Goal: Task Accomplishment & Management: Manage account settings

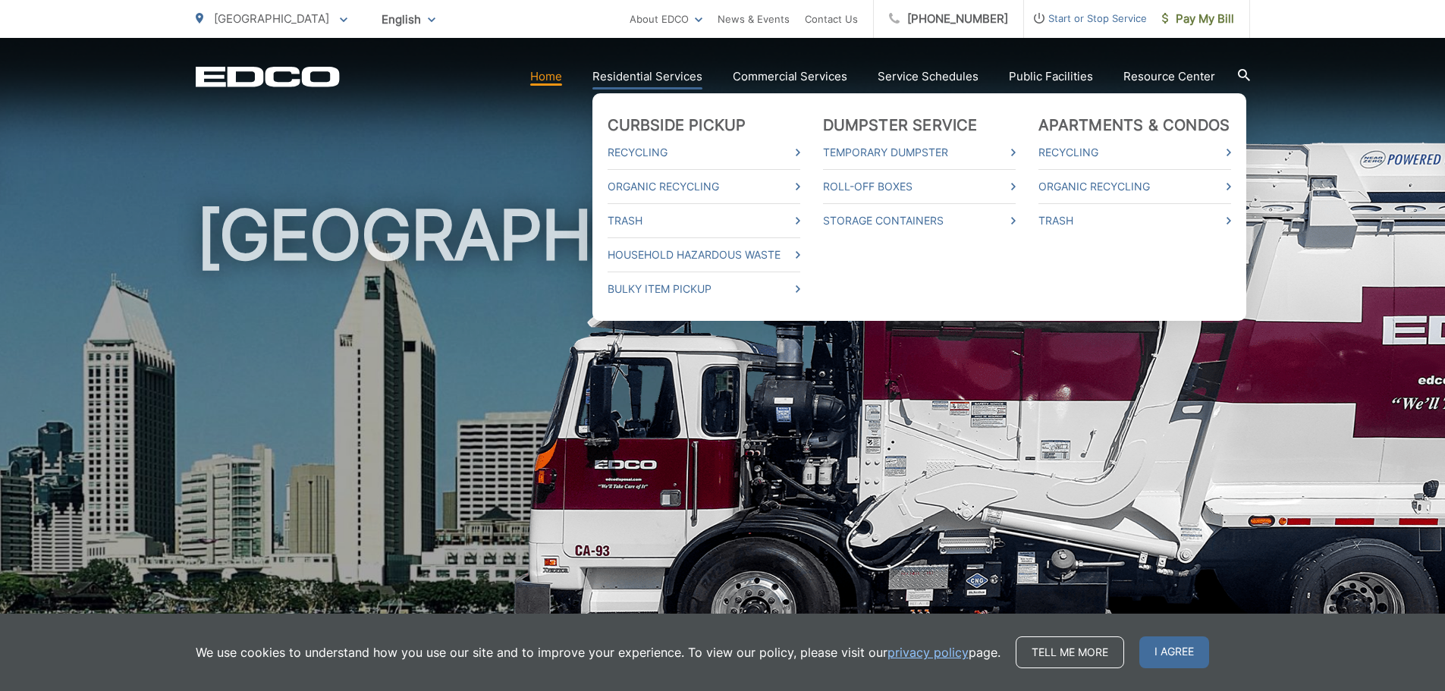
click at [611, 78] on link "Residential Services" at bounding box center [648, 77] width 110 height 18
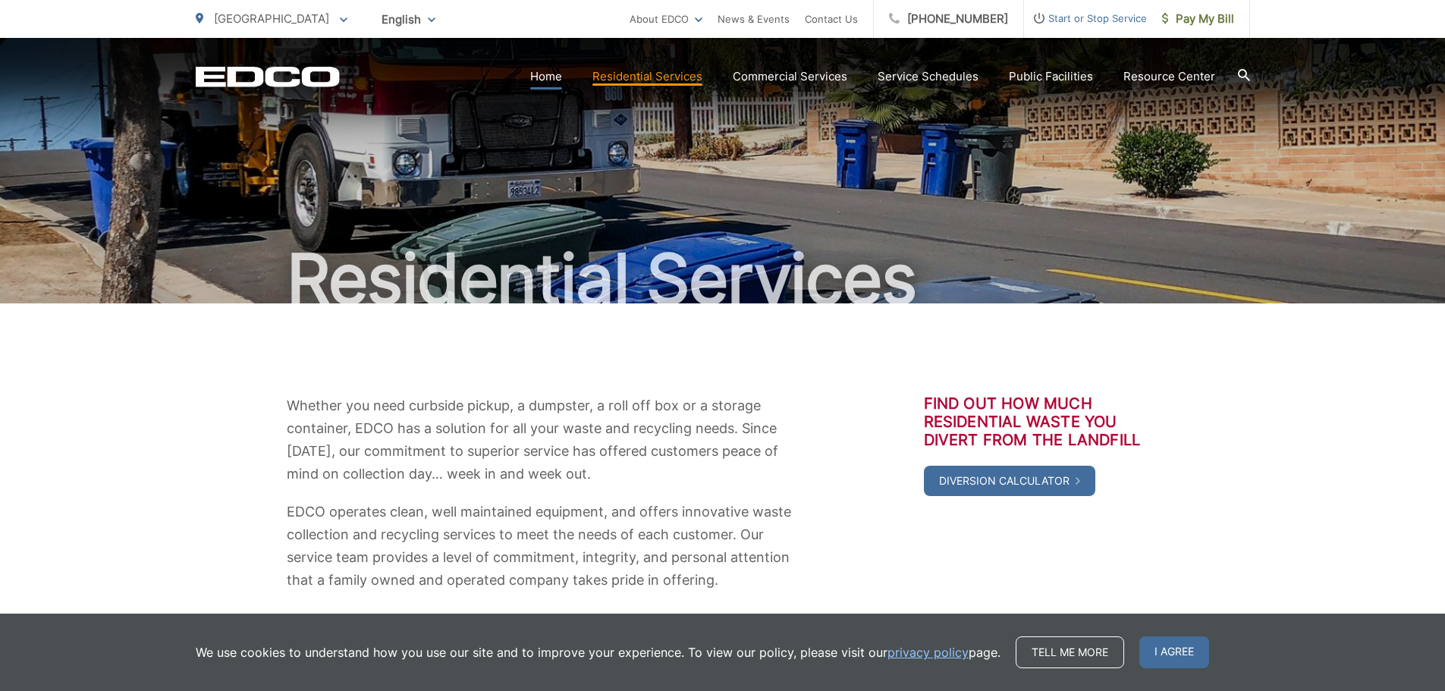
click at [555, 73] on link "Home" at bounding box center [546, 77] width 32 height 18
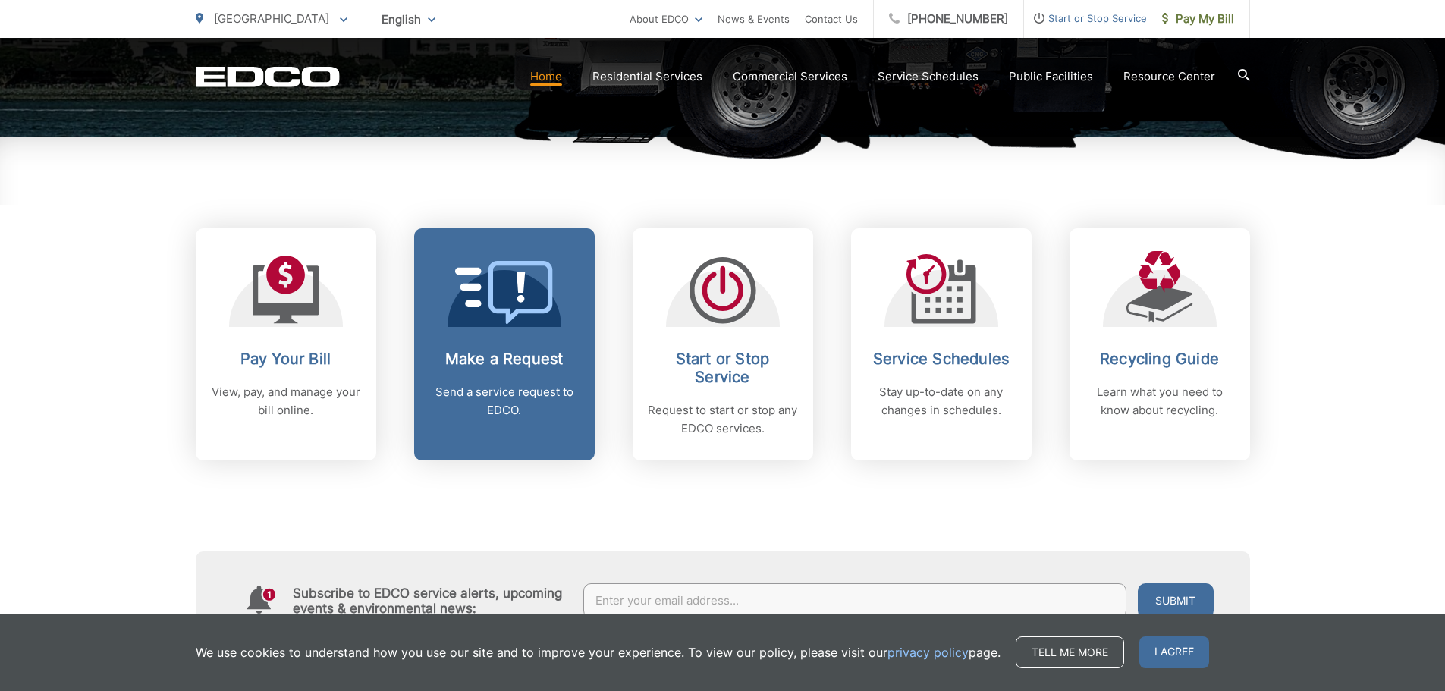
scroll to position [531, 0]
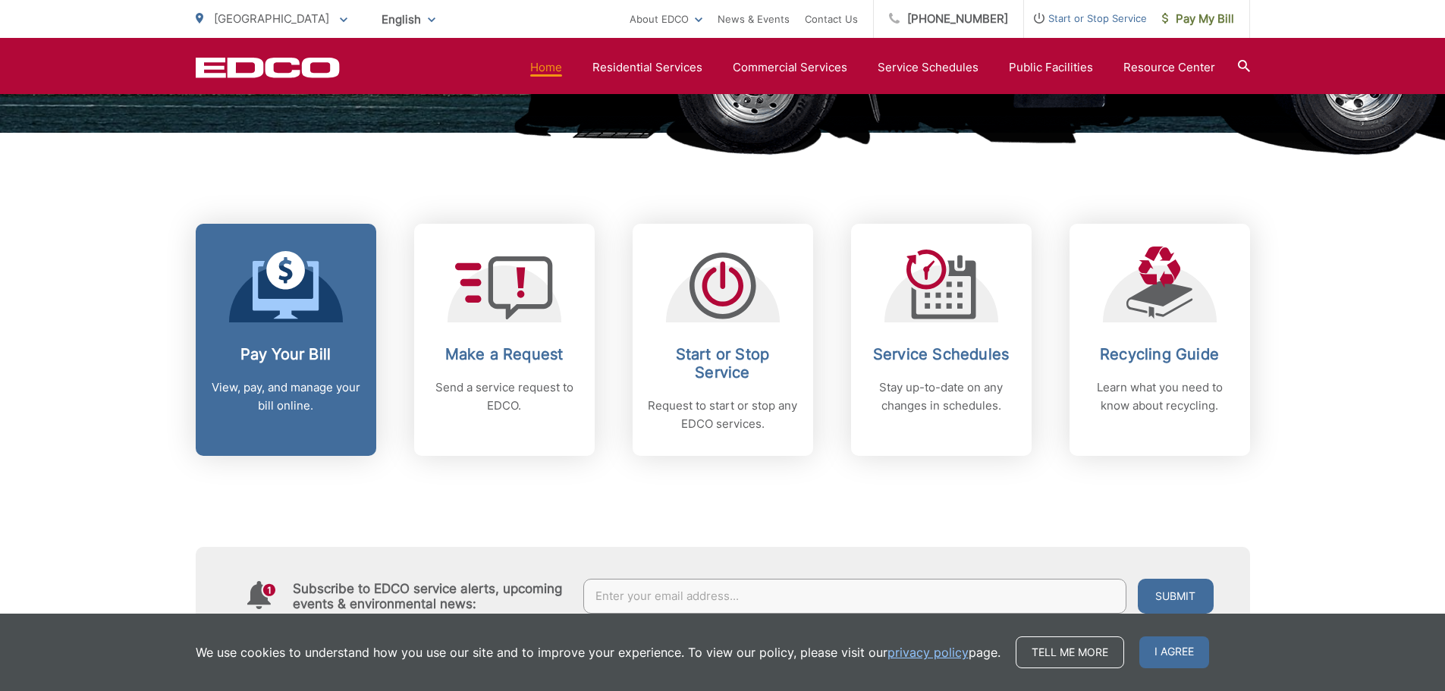
click at [316, 396] on p "View, pay, and manage your bill online." at bounding box center [286, 397] width 150 height 36
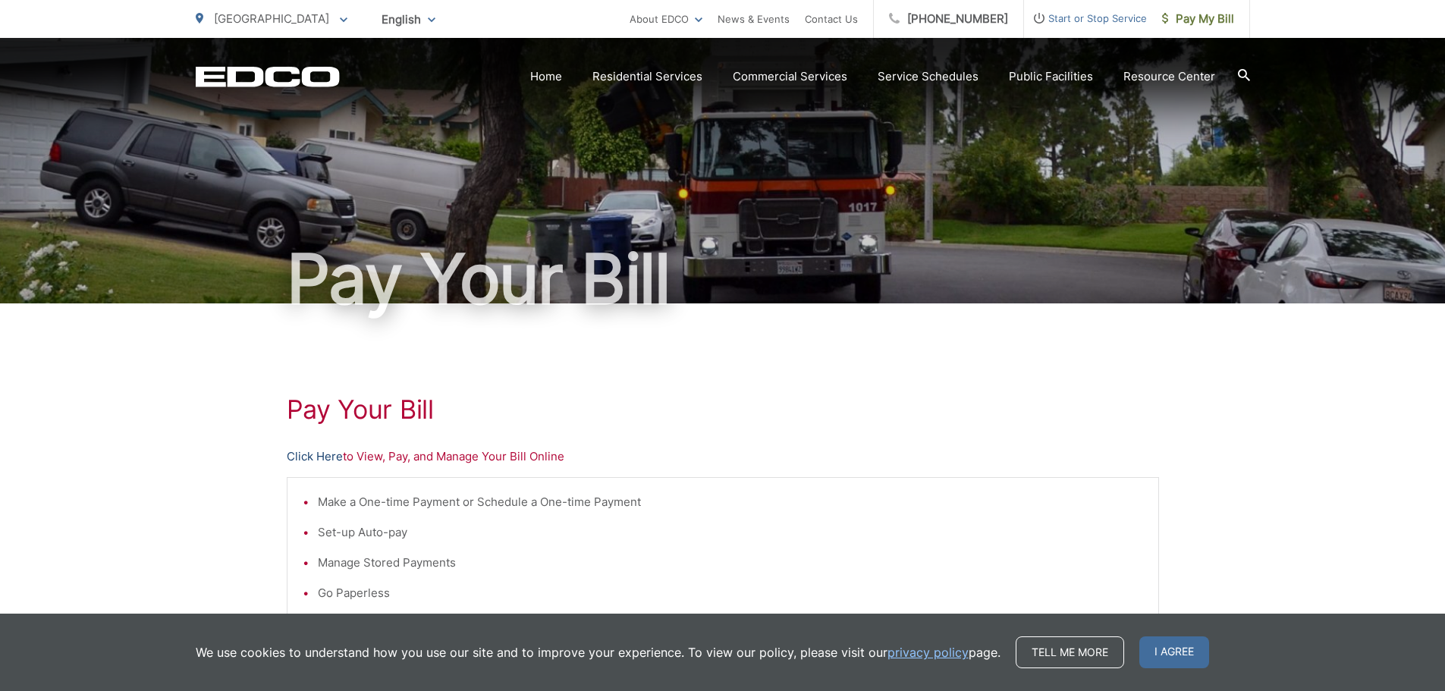
click at [324, 453] on link "Click Here" at bounding box center [315, 457] width 56 height 18
